Goal: Transaction & Acquisition: Purchase product/service

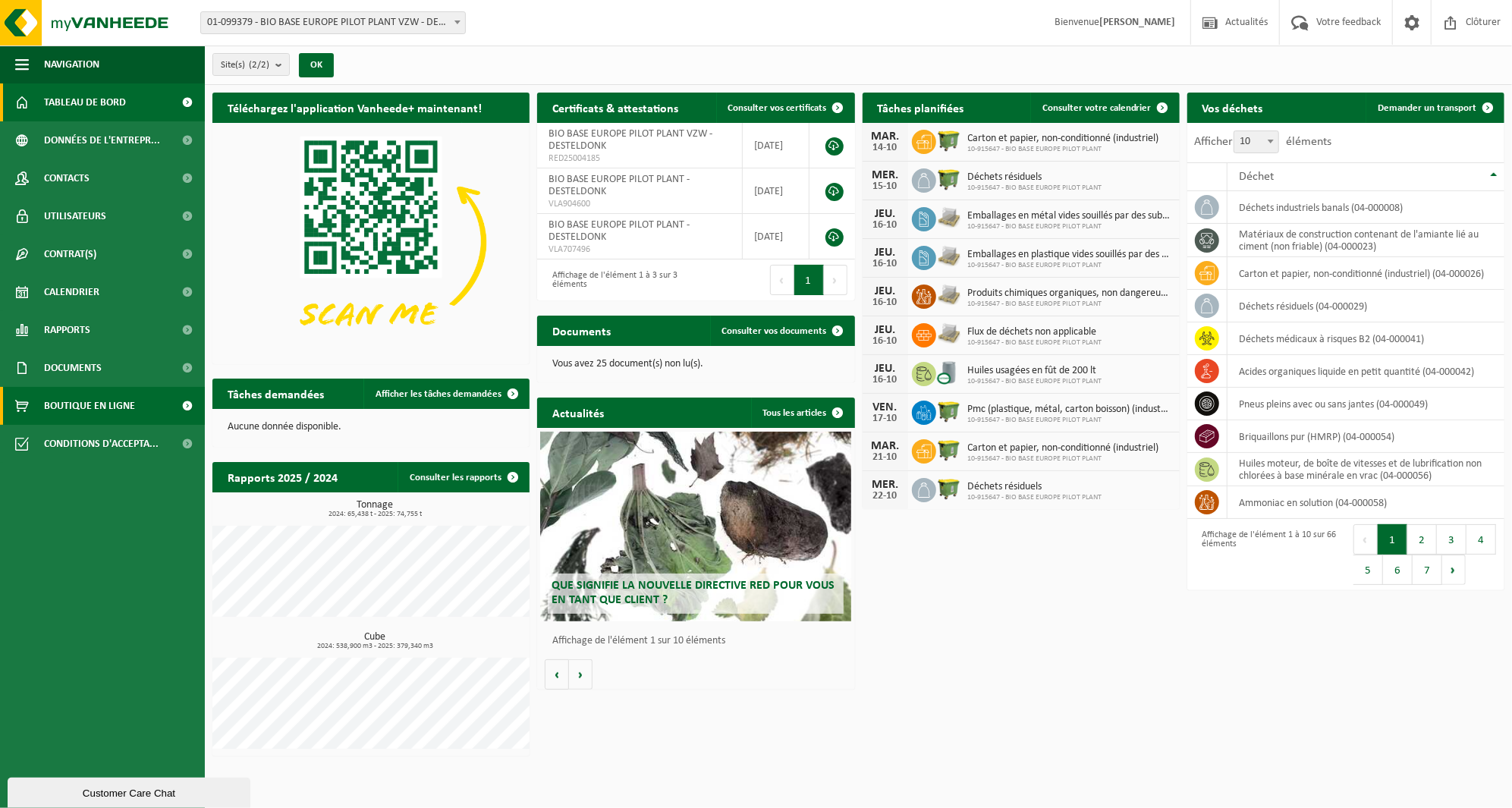
click at [105, 408] on span "Boutique en ligne" at bounding box center [89, 405] width 91 height 38
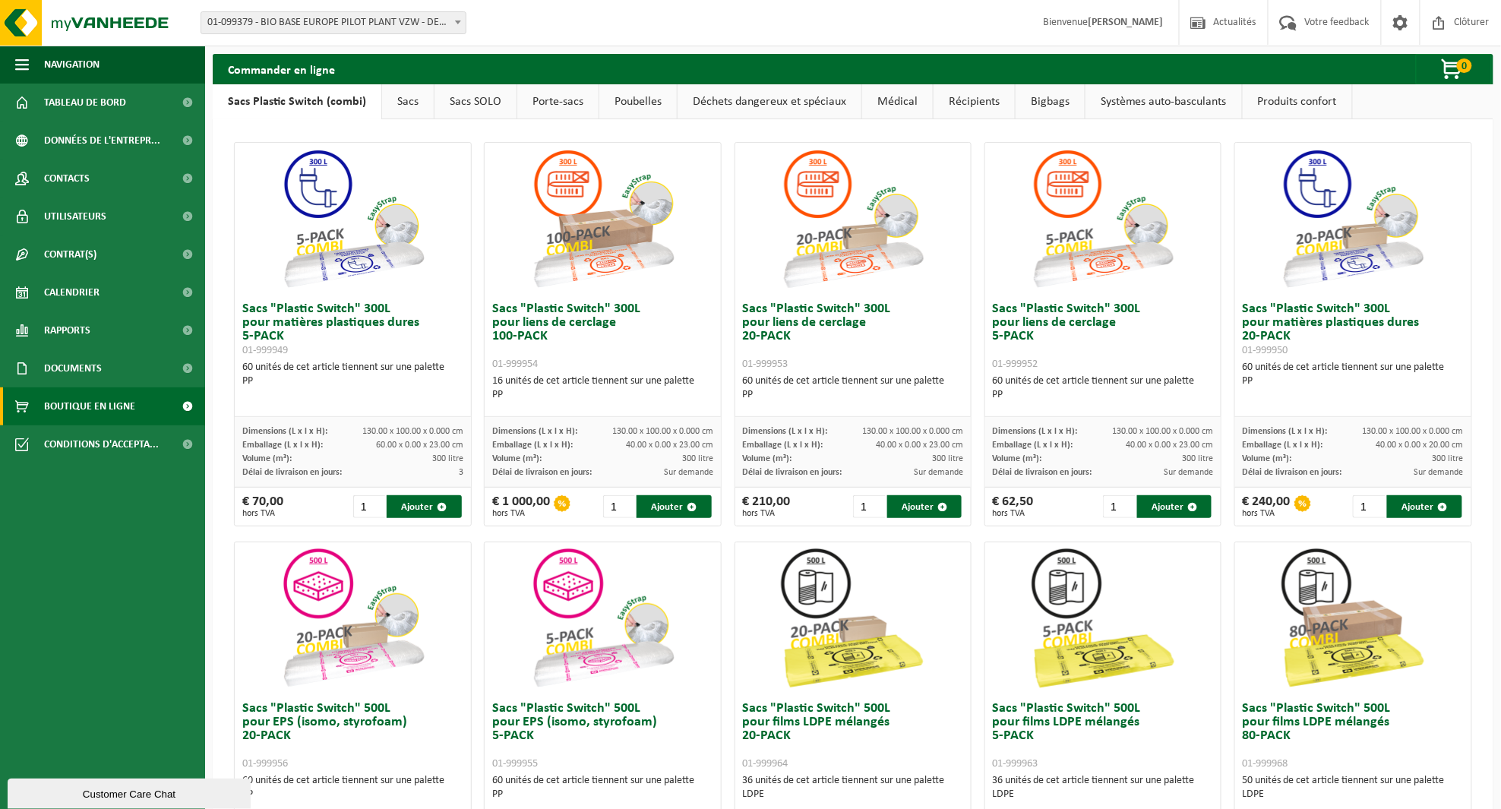
click at [891, 102] on link "Médical" at bounding box center [897, 101] width 71 height 35
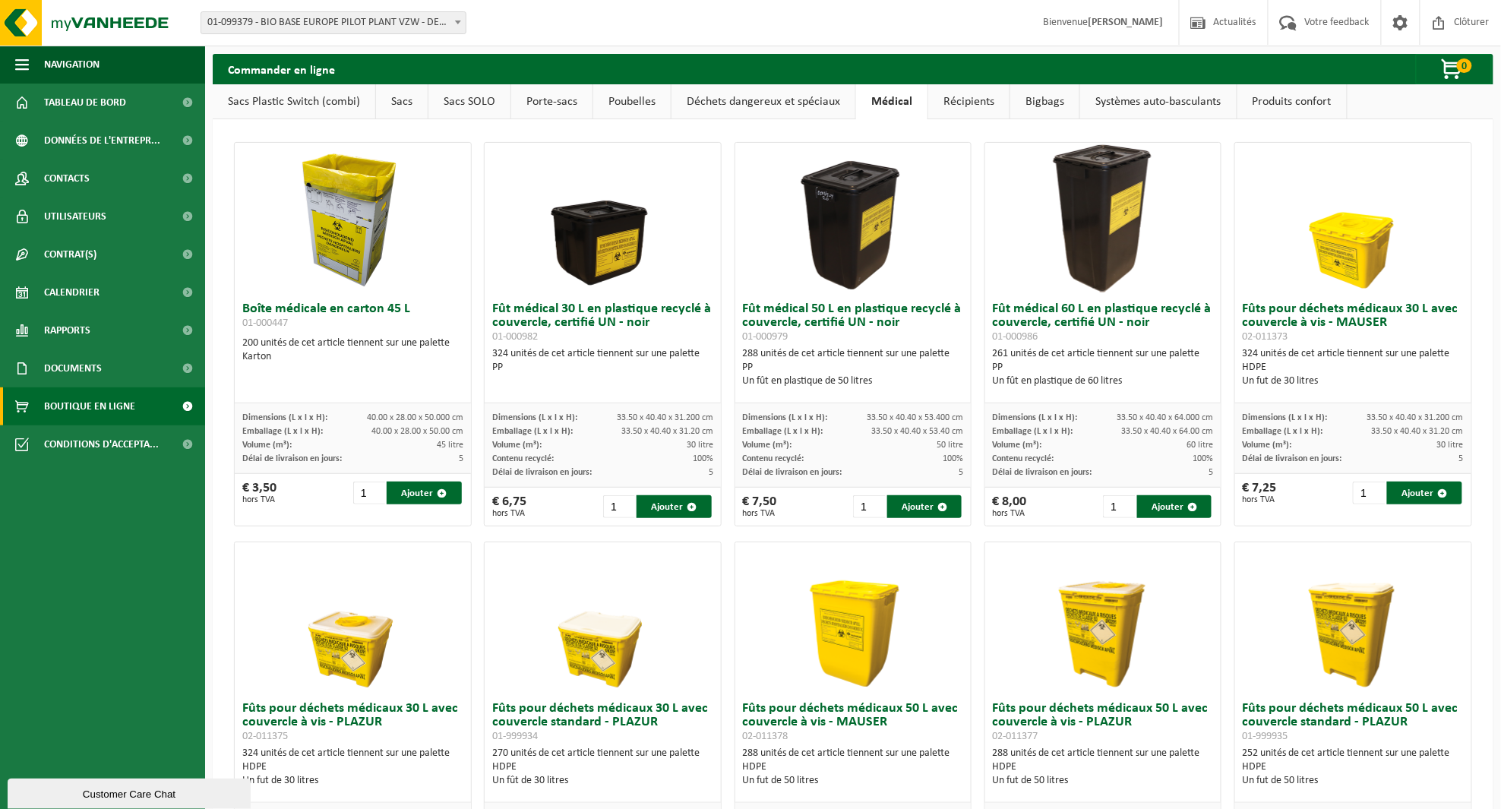
click at [844, 238] on img at bounding box center [853, 219] width 152 height 152
drag, startPoint x: 853, startPoint y: 506, endPoint x: 866, endPoint y: 506, distance: 12.9
click at [866, 506] on input "1" at bounding box center [869, 506] width 33 height 23
drag, startPoint x: 854, startPoint y: 504, endPoint x: 826, endPoint y: 505, distance: 28.9
click at [826, 505] on div "€ 7,50 hors TVA 288 Ajouter" at bounding box center [853, 507] width 236 height 38
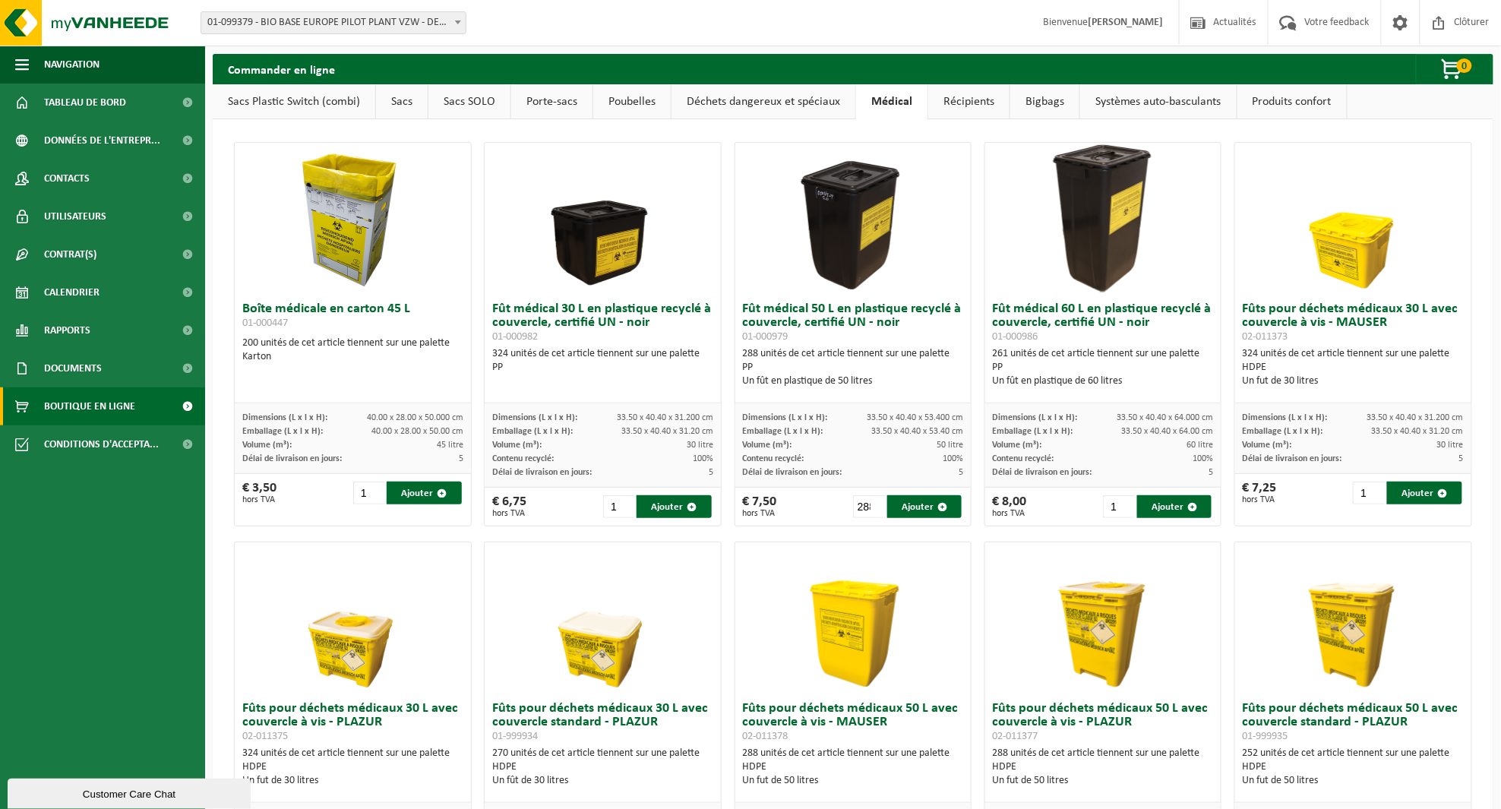
click at [908, 429] on span "33.50 x 40.40 x 53.40 cm" at bounding box center [917, 431] width 92 height 9
click at [937, 506] on span "button" at bounding box center [942, 507] width 10 height 10
type input "1"
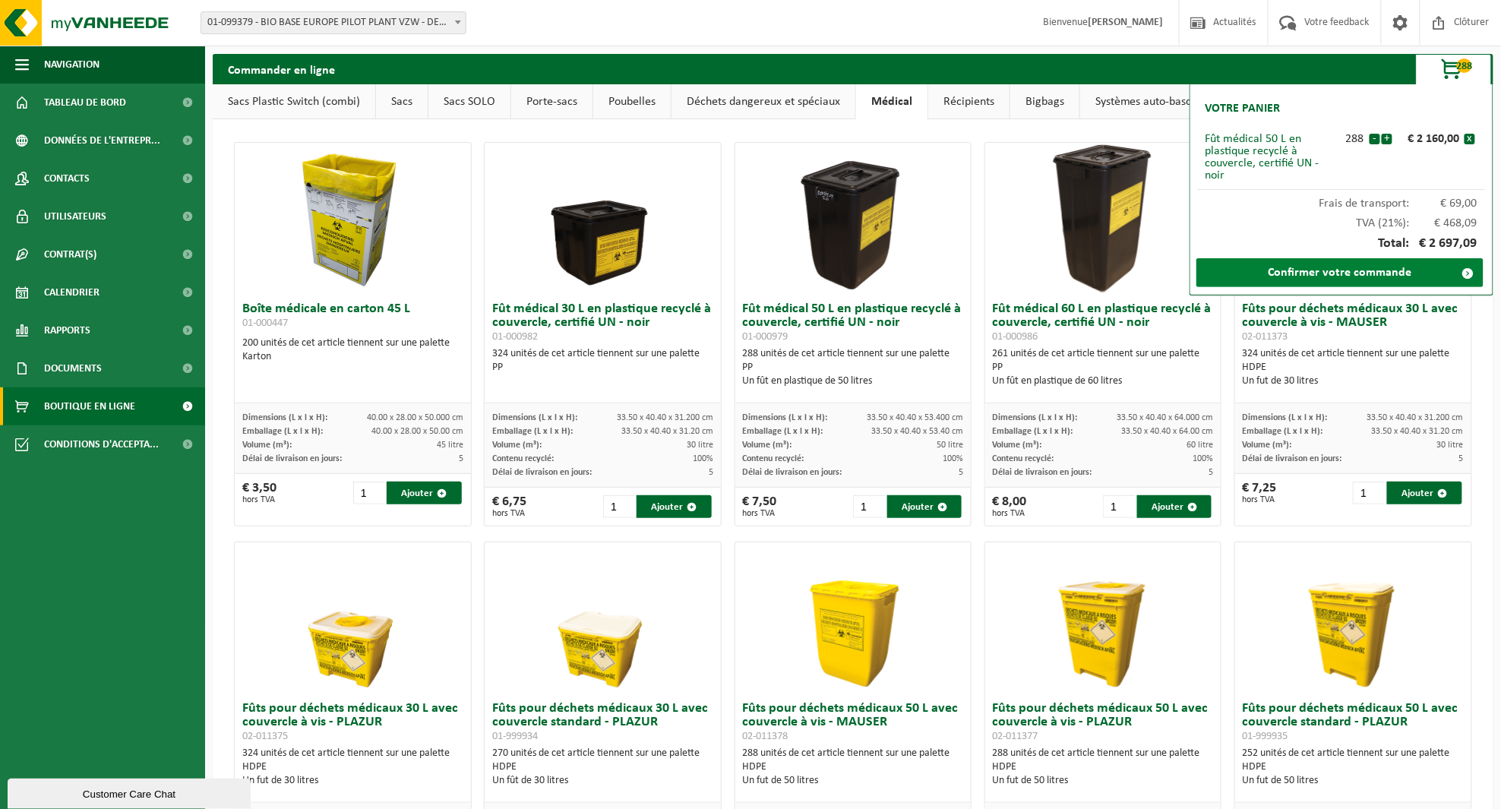
click at [1317, 261] on link "Confirmer votre commande" at bounding box center [1339, 272] width 287 height 29
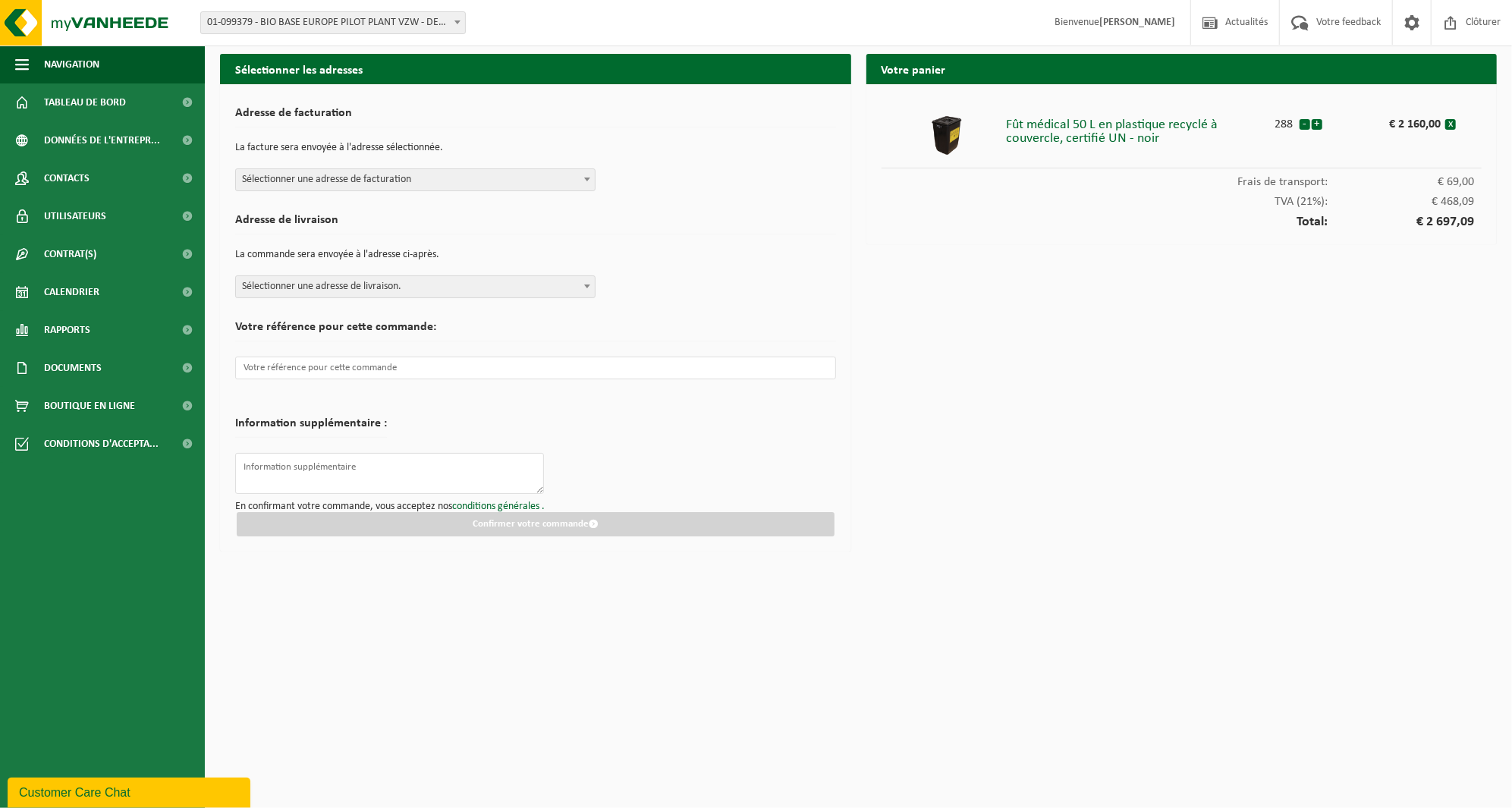
click at [342, 186] on span "Sélectionner une adresse de facturation" at bounding box center [414, 179] width 359 height 21
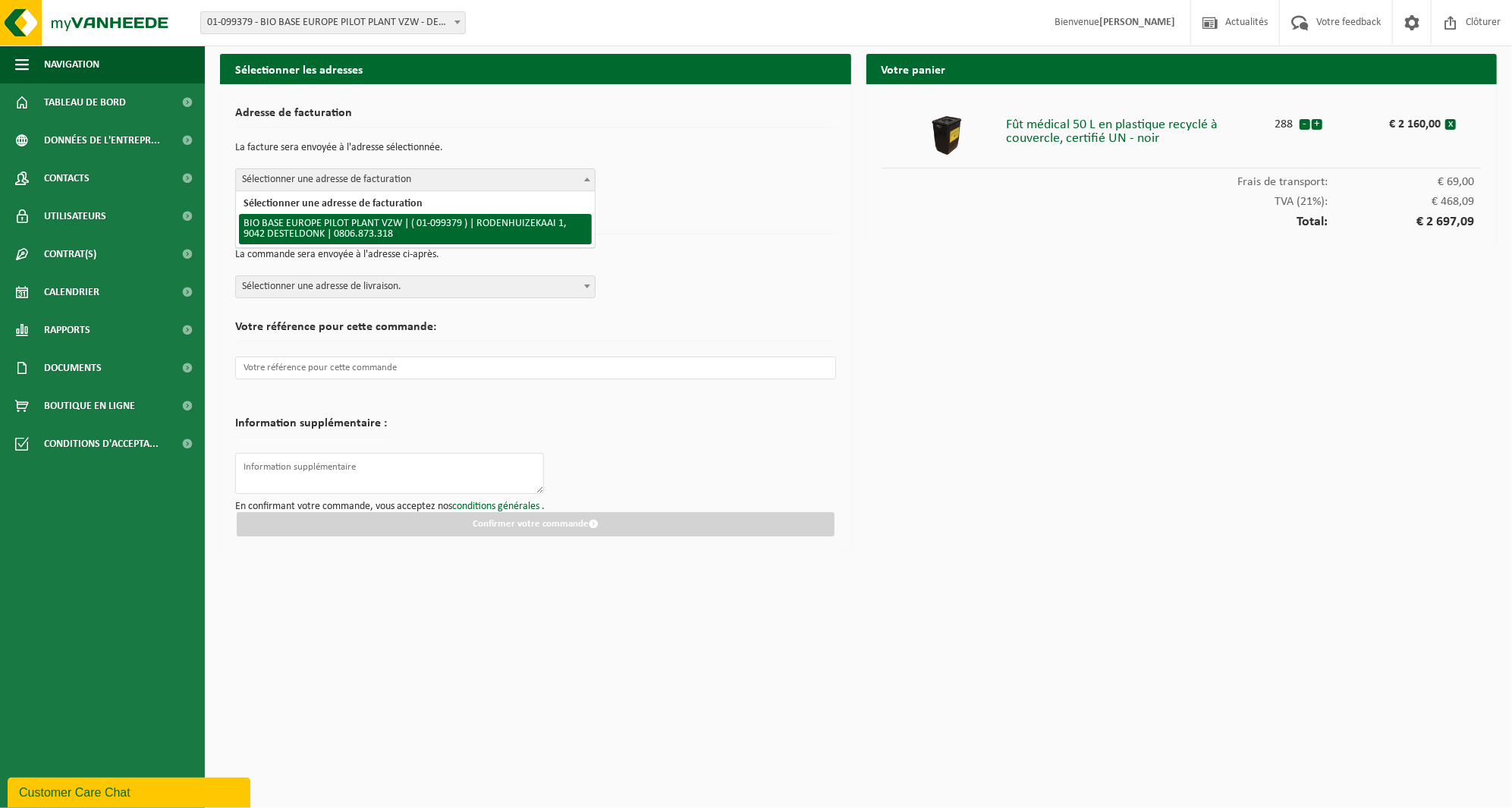
select select "127081"
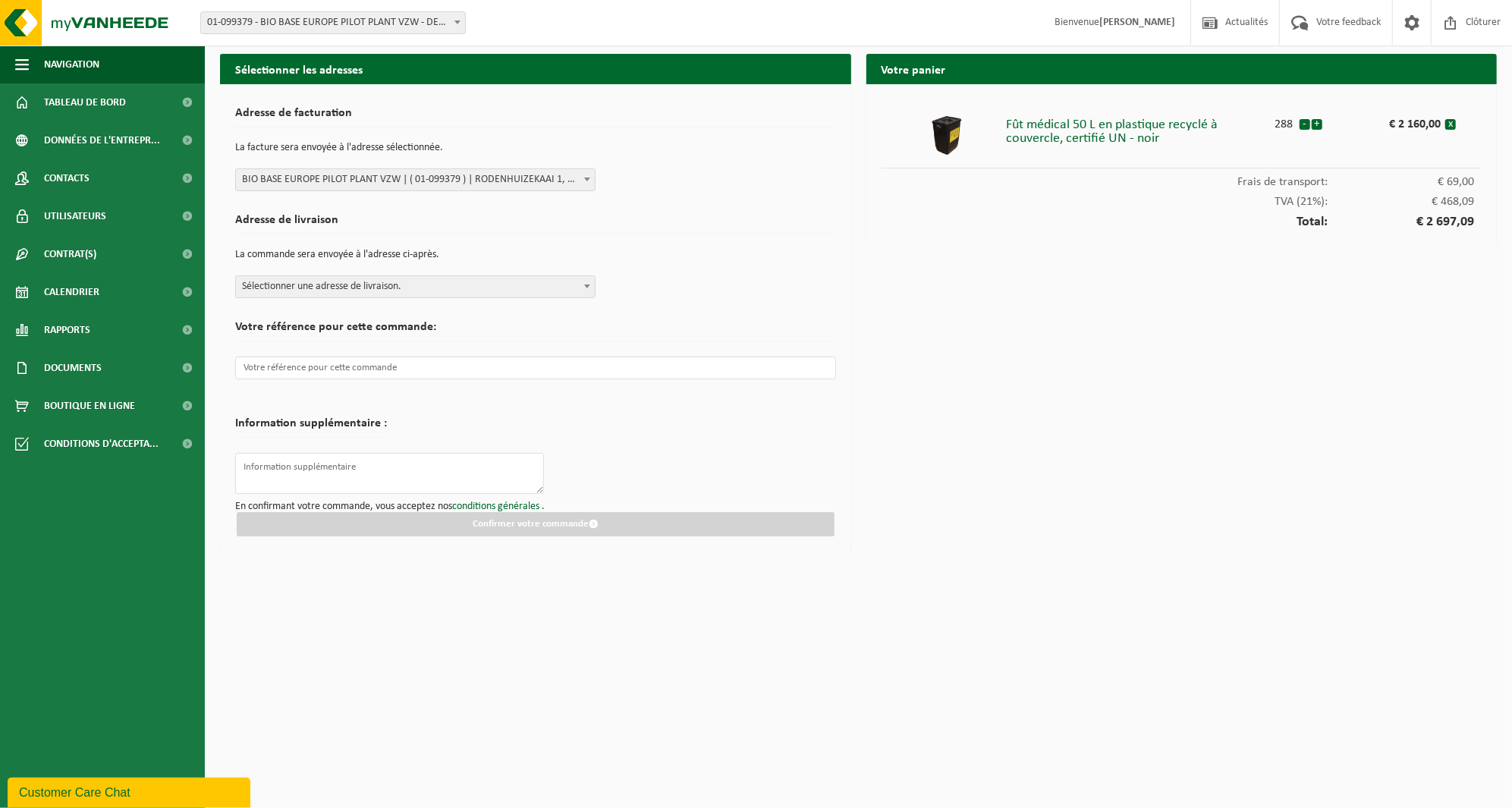
click at [358, 291] on span "Sélectionner une adresse de livraison." at bounding box center [414, 286] width 359 height 21
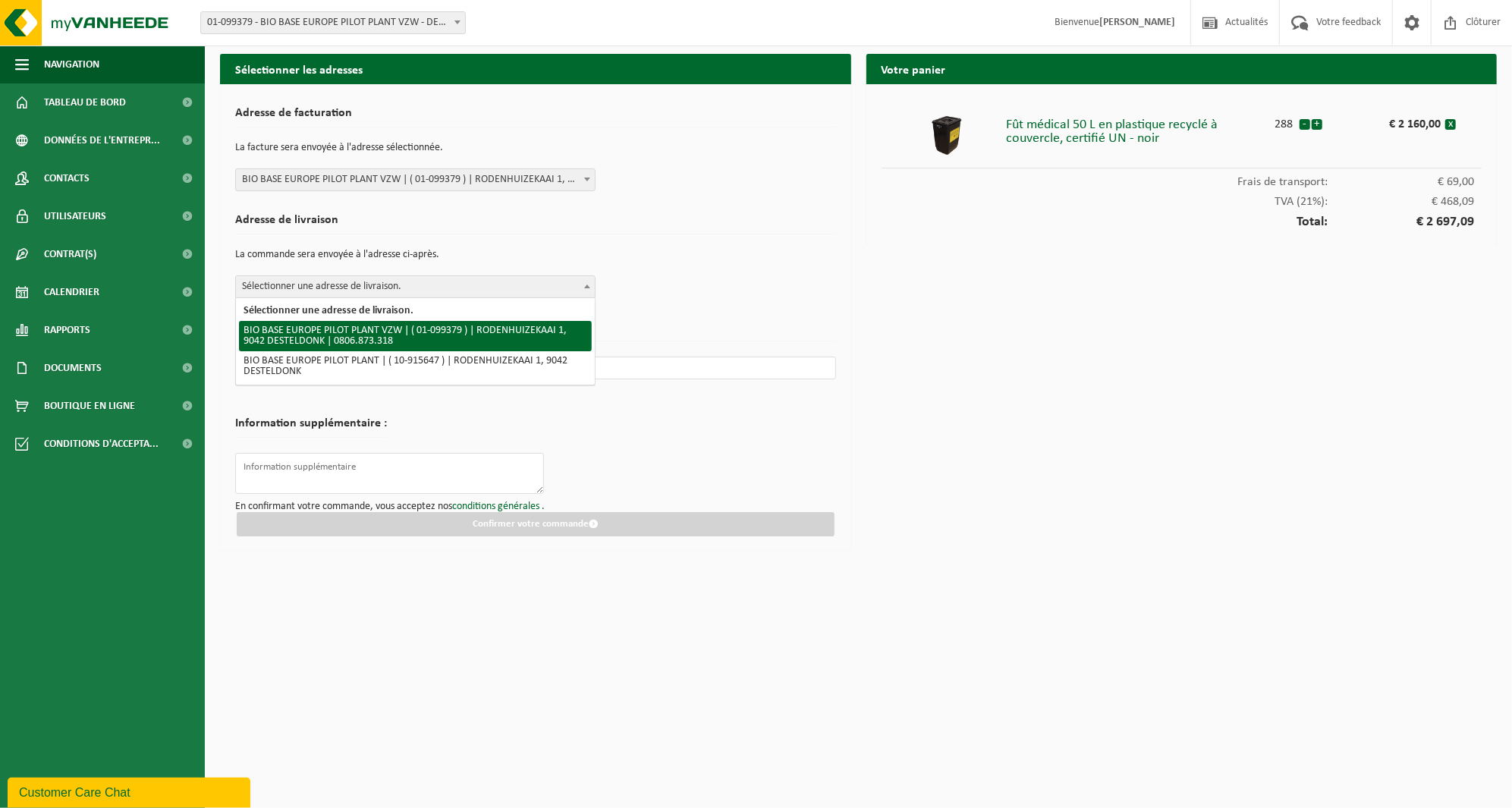
select select "127081"
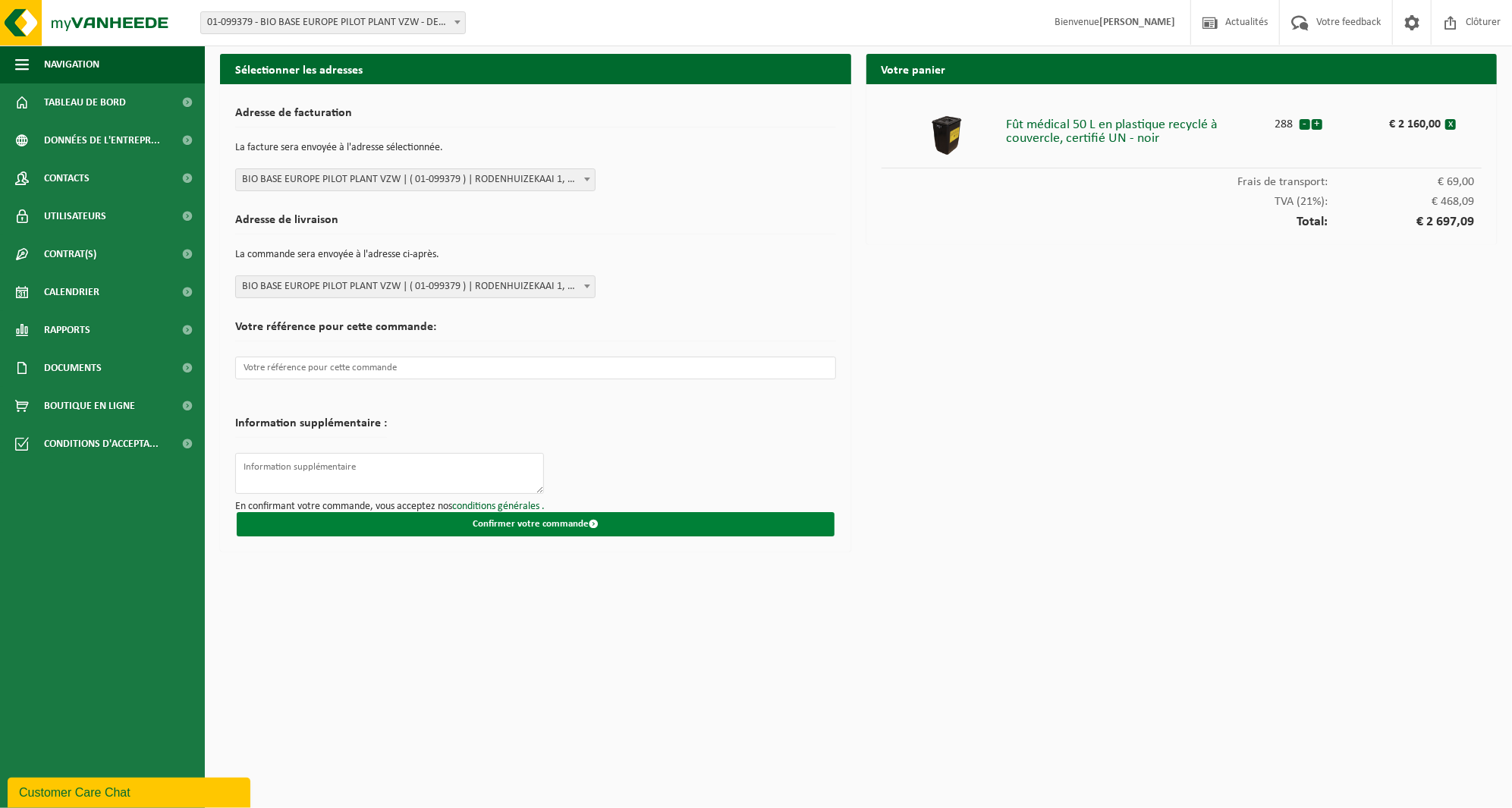
click at [534, 524] on button "Confirmer votre commande" at bounding box center [535, 524] width 597 height 24
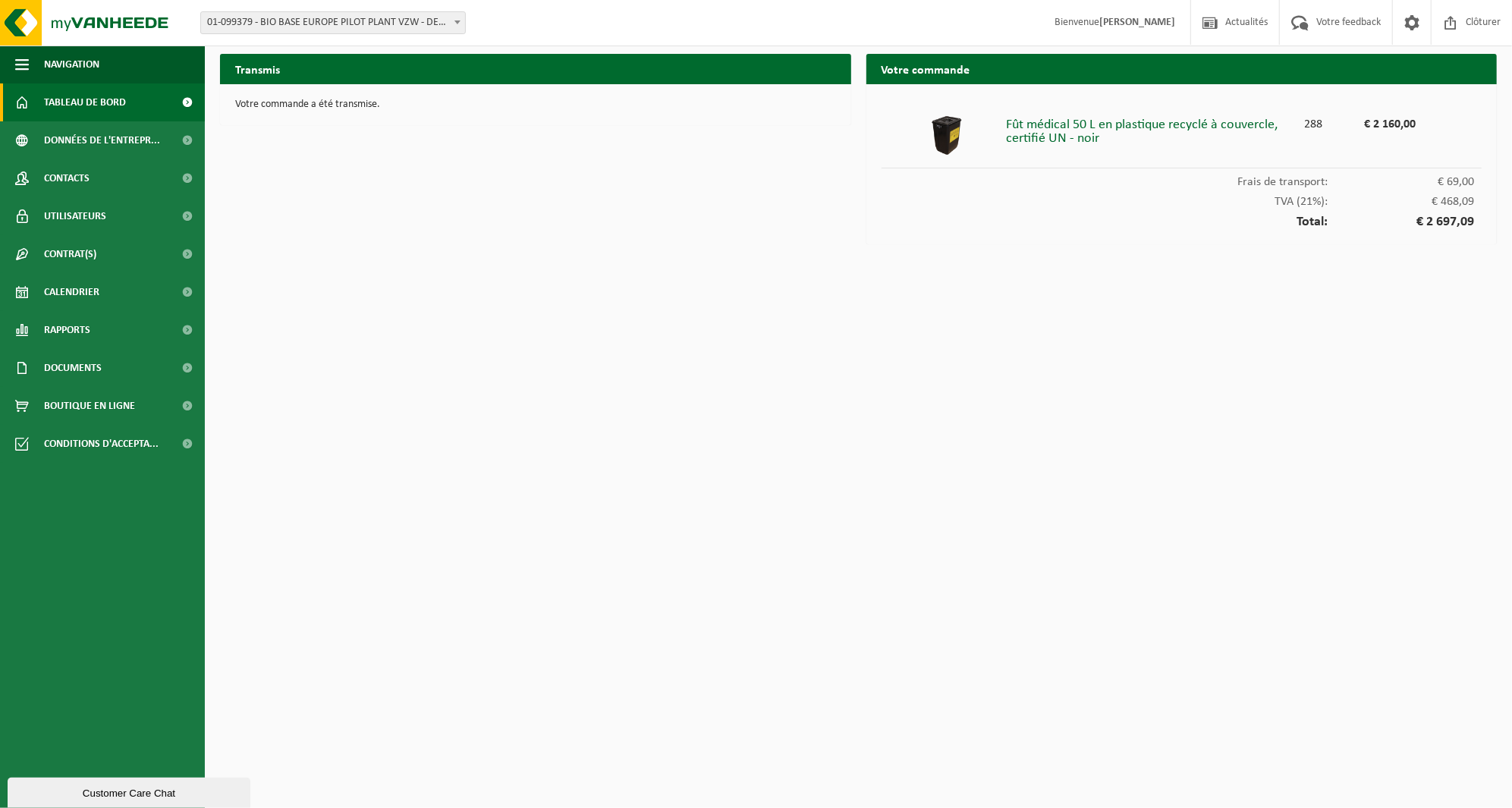
click at [85, 87] on span "Tableau de bord" at bounding box center [85, 103] width 82 height 38
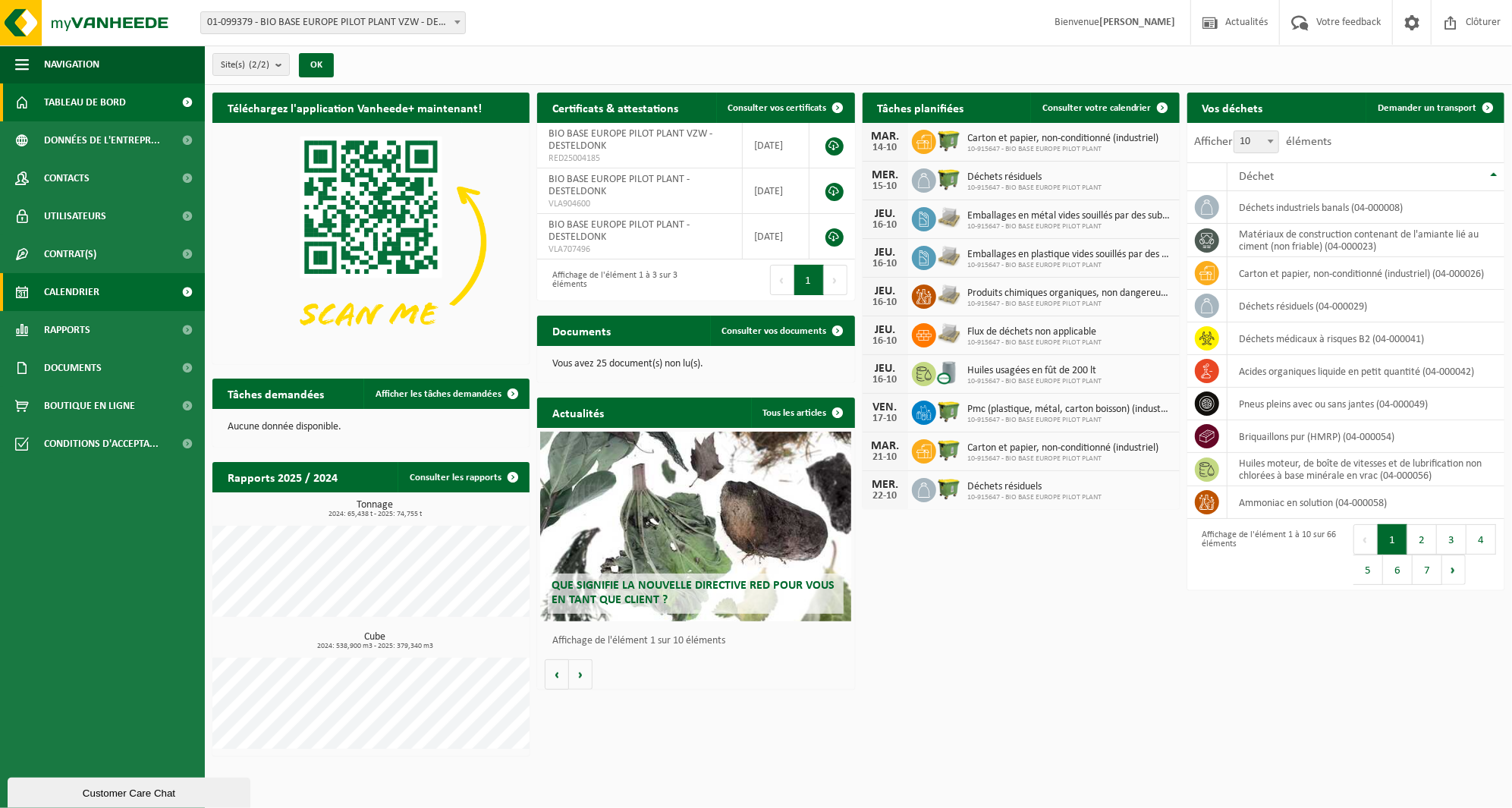
click at [81, 298] on span "Calendrier" at bounding box center [71, 292] width 55 height 38
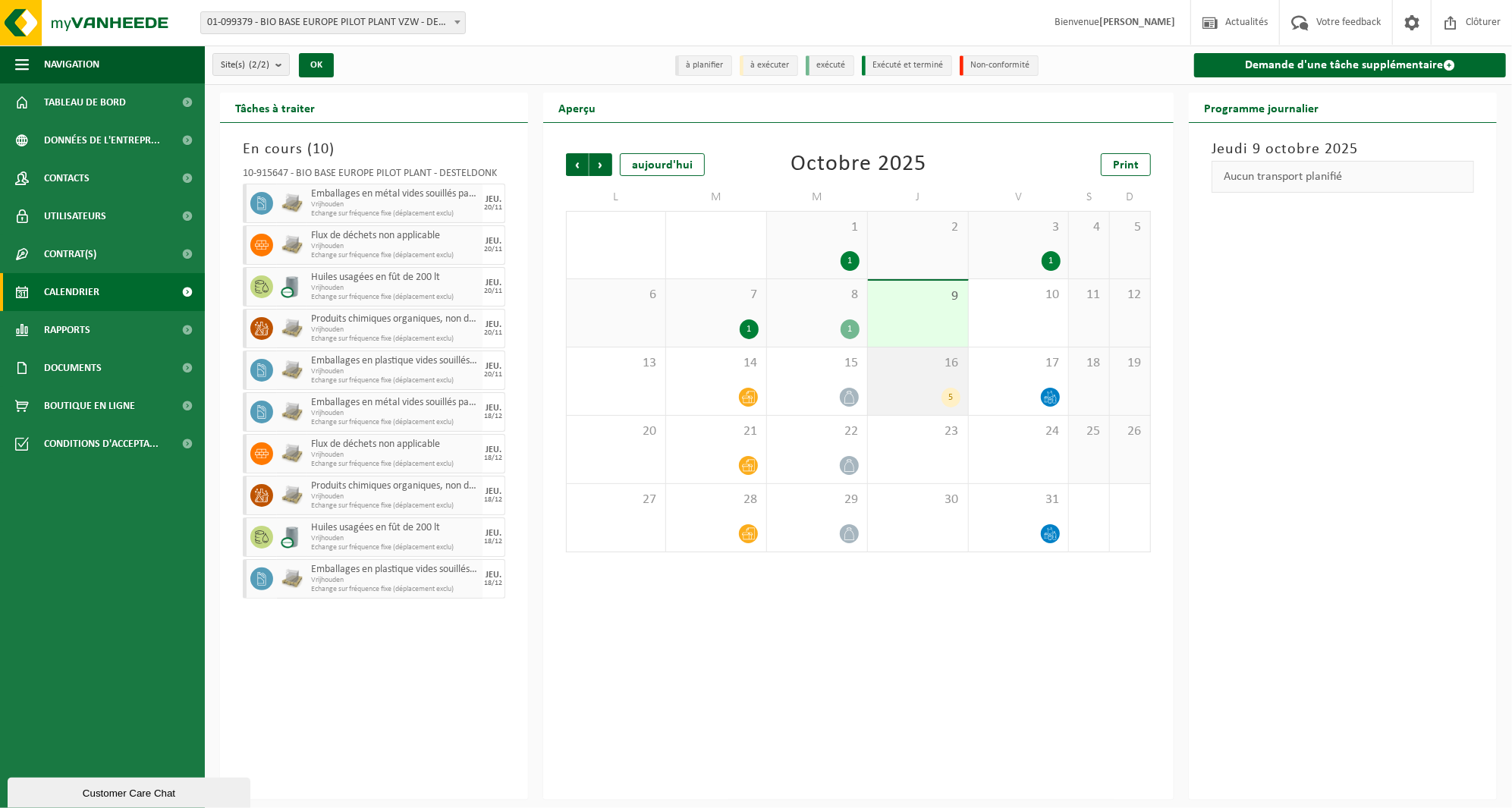
click at [910, 384] on div "16 5" at bounding box center [918, 382] width 100 height 68
